Goal: Use online tool/utility: Utilize a website feature to perform a specific function

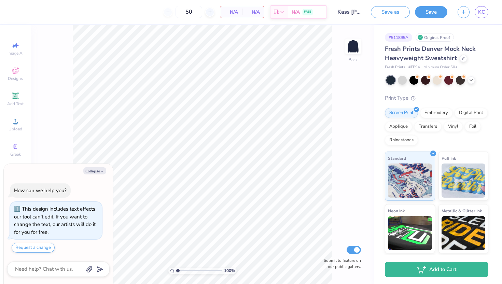
scroll to position [15, 0]
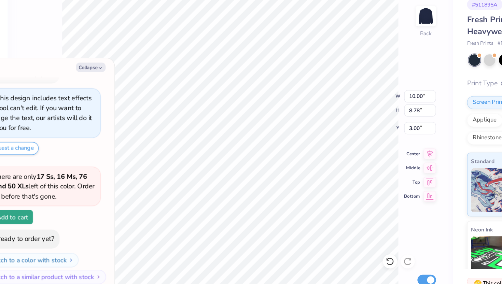
type textarea "x"
type input "12.56"
type input "11.02"
type input "0.75"
type textarea "x"
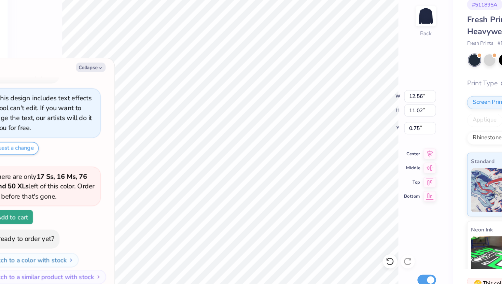
type input "14.68"
type input "12.89"
type textarea "x"
type input "0.50"
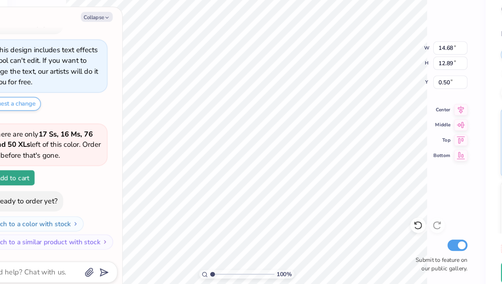
scroll to position [0, 0]
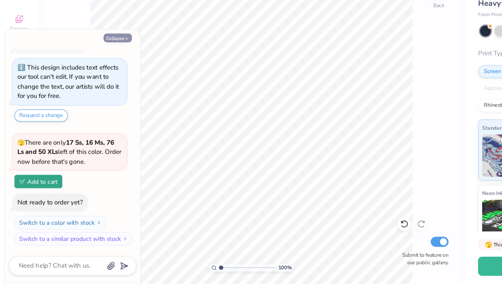
click at [93, 88] on button "Collapse" at bounding box center [94, 85] width 23 height 7
type textarea "x"
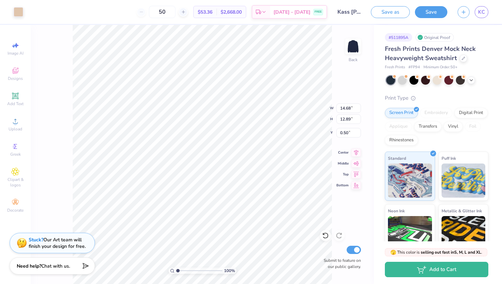
type input "12.68"
type input "11.13"
click at [16, 12] on div at bounding box center [19, 11] width 10 height 10
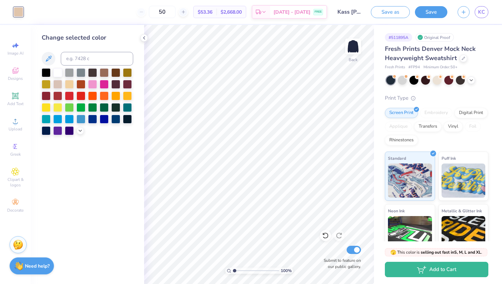
click at [341, 10] on input "Kass [PERSON_NAME] : The [GEOGRAPHIC_DATA][US_STATE]" at bounding box center [348, 12] width 33 height 14
click at [484, 11] on span "KC" at bounding box center [481, 12] width 7 height 8
click at [481, 9] on span "KC" at bounding box center [481, 12] width 7 height 8
